Goal: Information Seeking & Learning: Learn about a topic

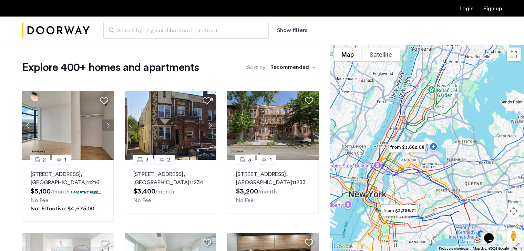
drag, startPoint x: 457, startPoint y: 112, endPoint x: 424, endPoint y: 180, distance: 75.1
click at [424, 180] on div at bounding box center [427, 147] width 194 height 207
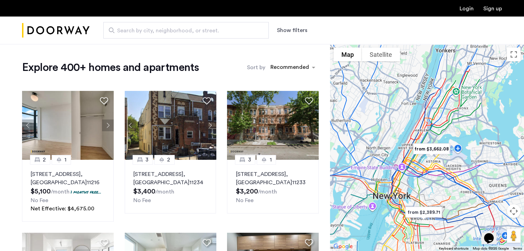
drag, startPoint x: 396, startPoint y: 171, endPoint x: 421, endPoint y: 173, distance: 25.5
click at [421, 173] on div at bounding box center [427, 147] width 194 height 207
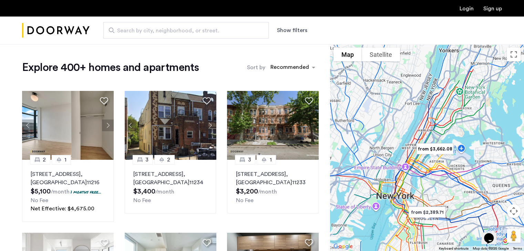
click at [423, 148] on img "from $3,662.08" at bounding box center [435, 149] width 48 height 21
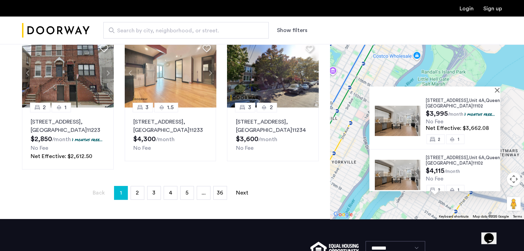
scroll to position [482, 0]
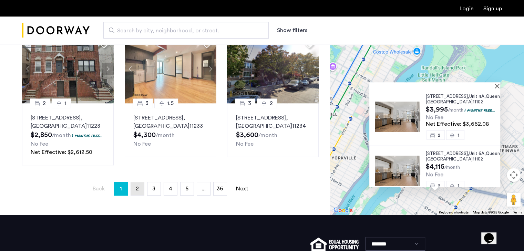
click at [140, 182] on link "page 2" at bounding box center [137, 188] width 13 height 13
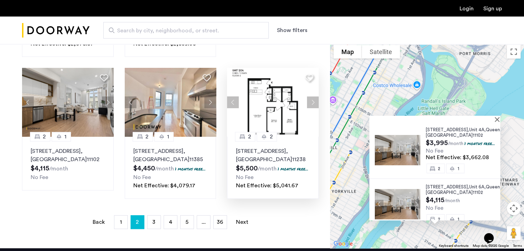
scroll to position [517, 0]
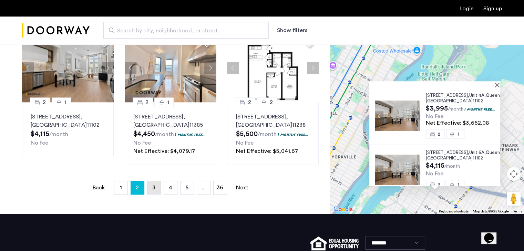
click at [151, 181] on link "page 3" at bounding box center [153, 187] width 13 height 13
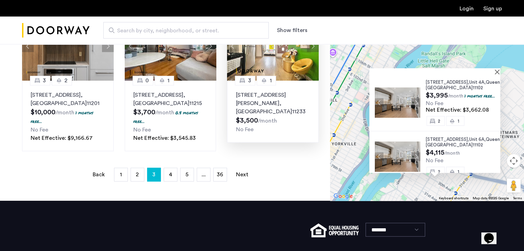
scroll to position [517, 0]
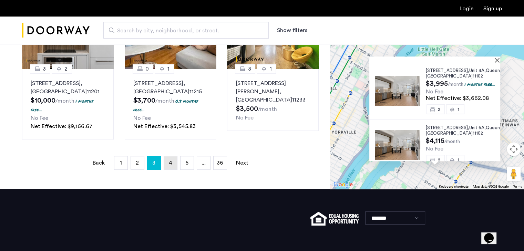
click at [167, 156] on link "page 4" at bounding box center [170, 162] width 13 height 13
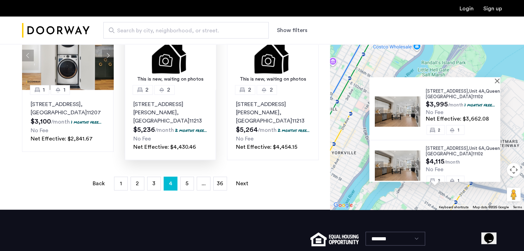
scroll to position [482, 0]
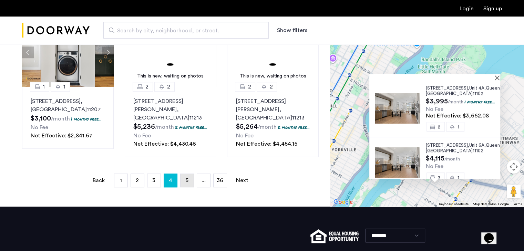
click at [187, 183] on span "5" at bounding box center [186, 181] width 3 height 6
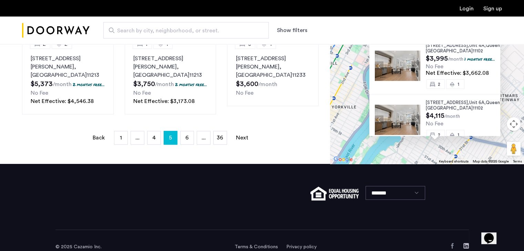
scroll to position [571, 0]
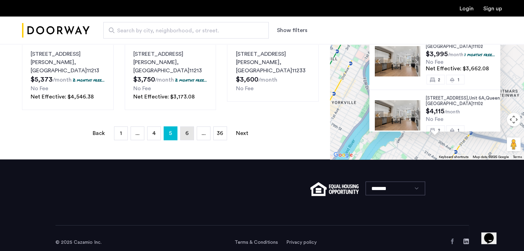
click at [187, 131] on span "6" at bounding box center [186, 134] width 3 height 6
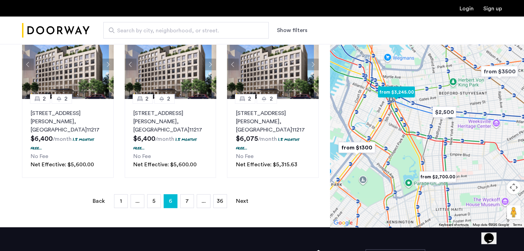
scroll to position [551, 0]
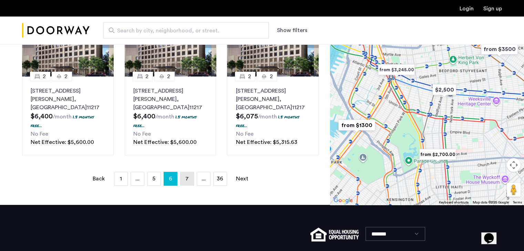
click at [187, 176] on span "7" at bounding box center [186, 179] width 3 height 6
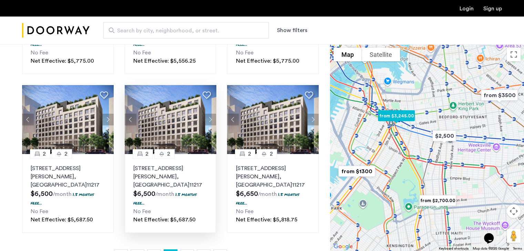
scroll to position [551, 0]
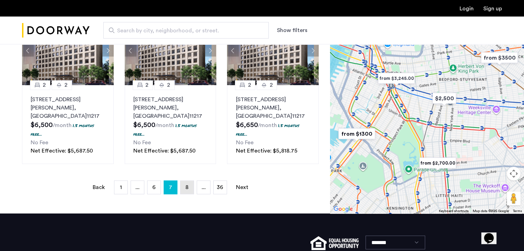
click at [187, 185] on span "8" at bounding box center [186, 188] width 3 height 6
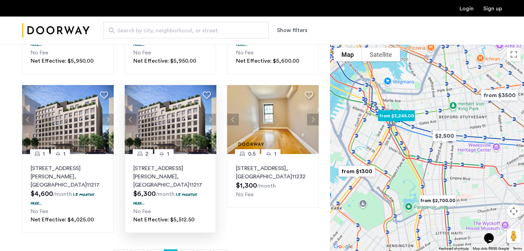
scroll to position [551, 0]
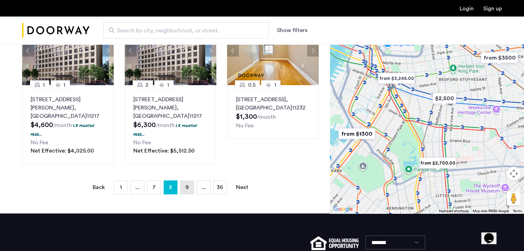
click at [186, 185] on span "9" at bounding box center [186, 188] width 3 height 6
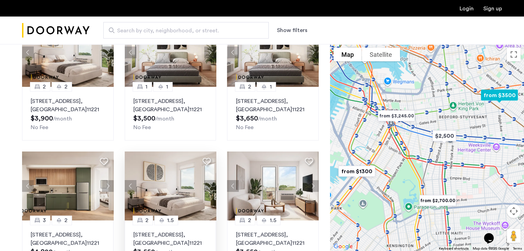
scroll to position [168, 0]
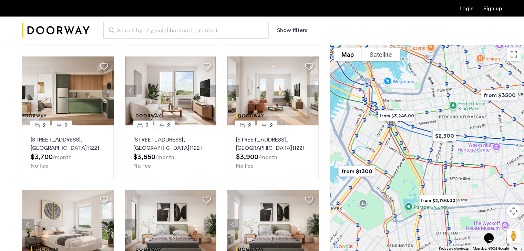
click at [293, 28] on button "Show filters" at bounding box center [292, 30] width 30 height 8
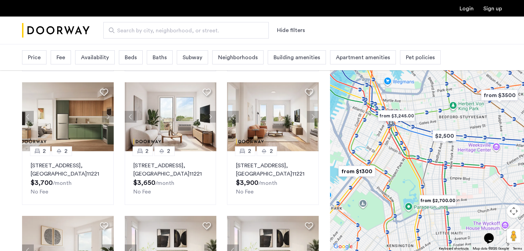
click at [235, 56] on span "Neighborhoods" at bounding box center [238, 57] width 40 height 8
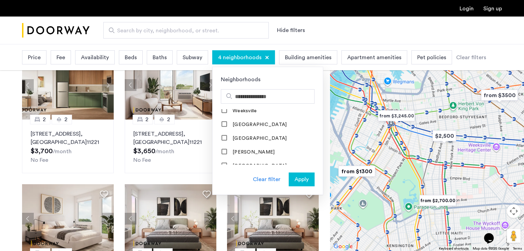
scroll to position [203, 0]
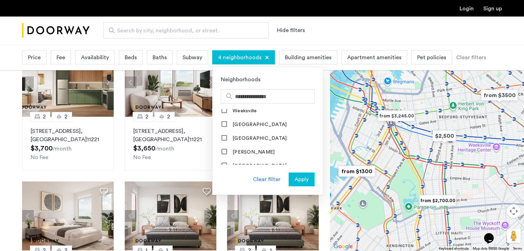
click at [301, 178] on span "Apply" at bounding box center [302, 179] width 14 height 8
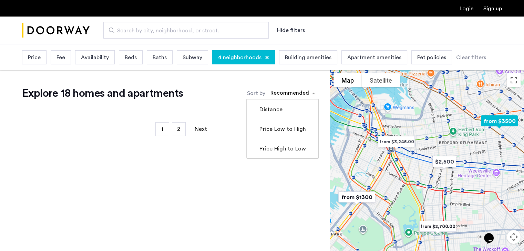
click at [313, 93] on span "sort-apartment" at bounding box center [314, 93] width 9 height 8
click at [312, 93] on span "sort-apartment" at bounding box center [314, 93] width 9 height 8
click at [160, 131] on link "page 1" at bounding box center [162, 129] width 13 height 13
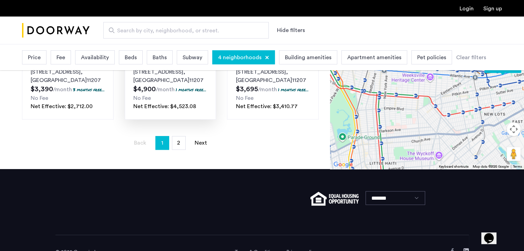
scroll to position [586, 0]
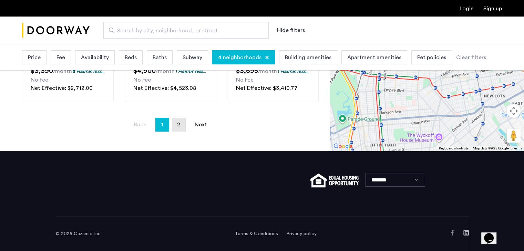
click at [180, 127] on span "2" at bounding box center [178, 125] width 3 height 6
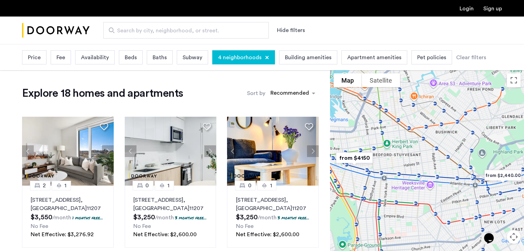
click at [241, 57] on span "4 neighborhoods" at bounding box center [239, 57] width 43 height 8
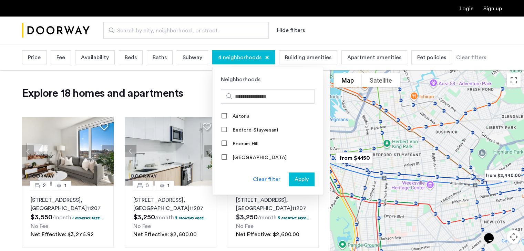
click at [302, 179] on span "Apply" at bounding box center [302, 179] width 14 height 8
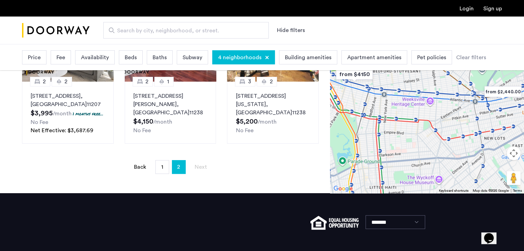
scroll to position [241, 0]
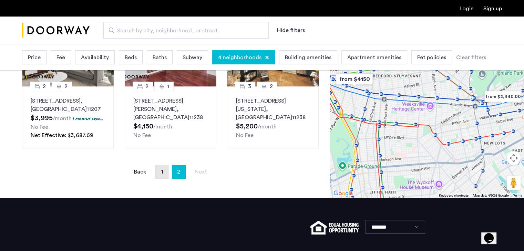
click at [163, 175] on span "1" at bounding box center [162, 172] width 2 height 6
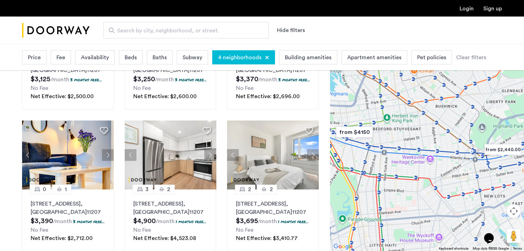
scroll to position [448, 0]
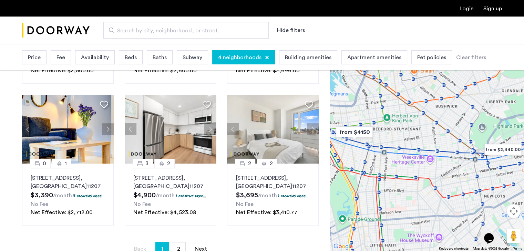
click at [463, 57] on div "Clear filters" at bounding box center [471, 57] width 30 height 8
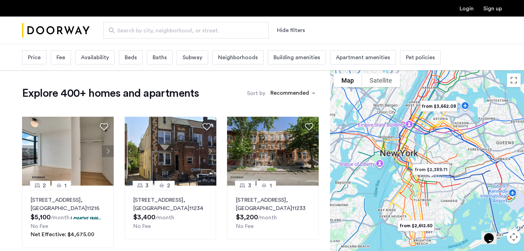
click at [237, 59] on span "Neighborhoods" at bounding box center [238, 57] width 40 height 8
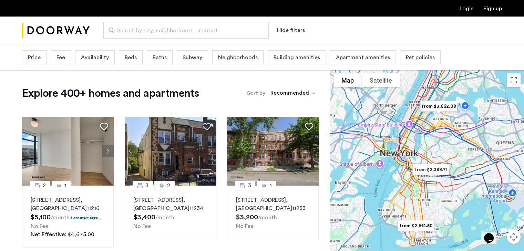
click at [438, 104] on img "from $3,662.08" at bounding box center [439, 106] width 48 height 21
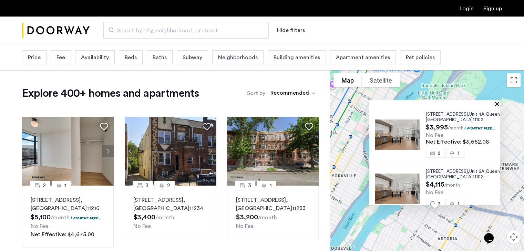
click at [500, 102] on button "Close" at bounding box center [498, 103] width 5 height 5
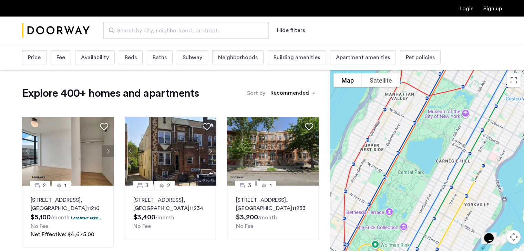
drag, startPoint x: 383, startPoint y: 109, endPoint x: 516, endPoint y: 137, distance: 136.1
click at [516, 137] on div at bounding box center [427, 173] width 194 height 207
drag, startPoint x: 436, startPoint y: 137, endPoint x: 480, endPoint y: 124, distance: 46.9
click at [480, 124] on div at bounding box center [427, 173] width 194 height 207
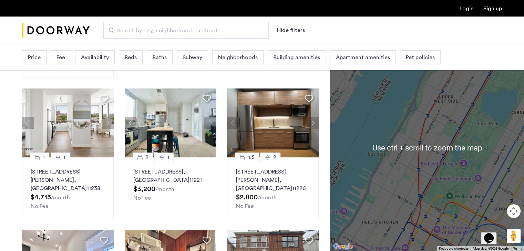
scroll to position [172, 0]
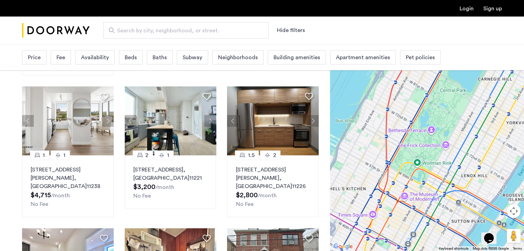
drag, startPoint x: 480, startPoint y: 175, endPoint x: 449, endPoint y: 143, distance: 44.3
click at [449, 143] on div at bounding box center [427, 147] width 194 height 207
click at [508, 126] on div at bounding box center [427, 147] width 194 height 207
click at [413, 108] on div at bounding box center [427, 147] width 194 height 207
click at [412, 105] on div at bounding box center [427, 147] width 194 height 207
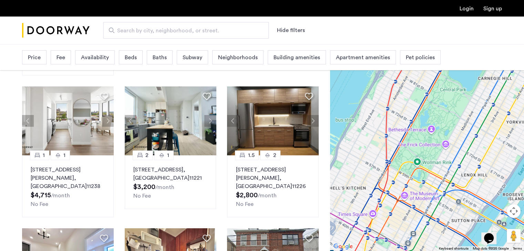
click at [412, 105] on div at bounding box center [427, 147] width 194 height 207
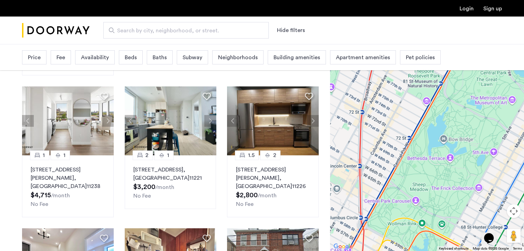
scroll to position [0, 0]
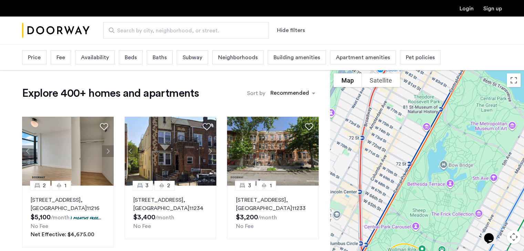
click at [94, 56] on span "Availability" at bounding box center [95, 57] width 28 height 8
